Goal: Navigation & Orientation: Find specific page/section

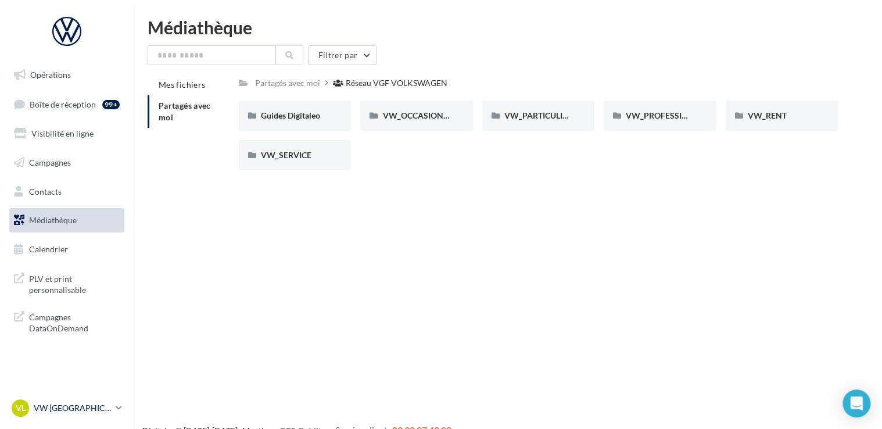
click at [111, 408] on p "VW [GEOGRAPHIC_DATA]" at bounding box center [72, 408] width 77 height 12
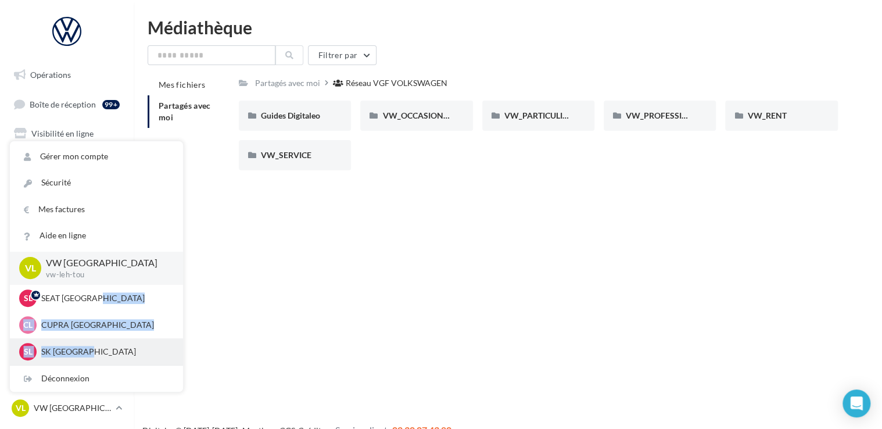
drag, startPoint x: 105, startPoint y: 307, endPoint x: 125, endPoint y: 347, distance: 45.2
click at [125, 347] on div "VL VW LE HAVRE vw-leh-tou SL SEAT LE HAVRE SEAT-LE-HAVRE CL CUPRA LE HAVRE cupr…" at bounding box center [96, 307] width 173 height 113
click at [126, 349] on p "SK [GEOGRAPHIC_DATA]" at bounding box center [105, 352] width 128 height 12
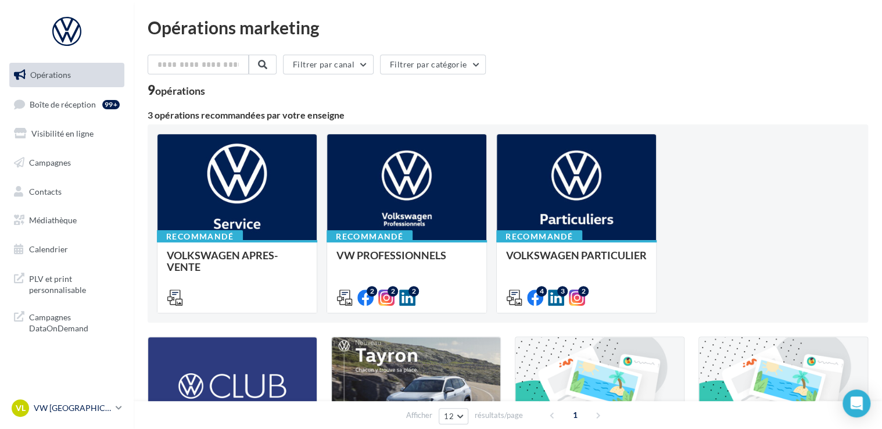
click at [121, 404] on link "VL VW LE HAVRE vw-leh-tou" at bounding box center [66, 408] width 115 height 22
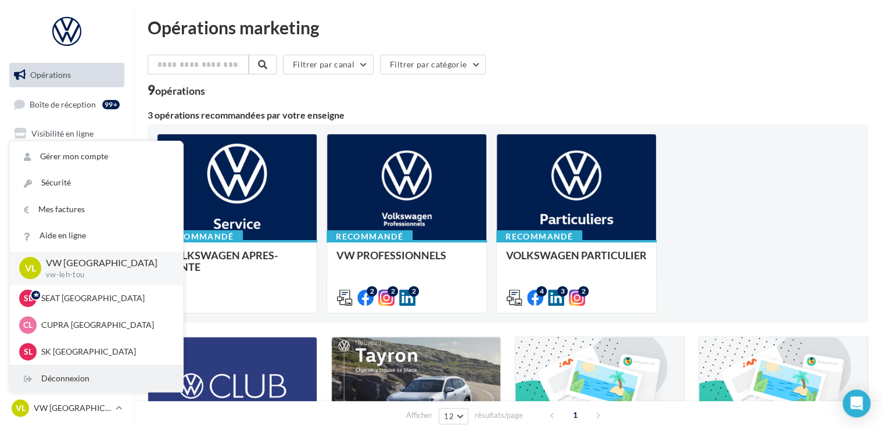
click at [70, 366] on div "Déconnexion" at bounding box center [96, 378] width 173 height 26
